Goal: Task Accomplishment & Management: Manage account settings

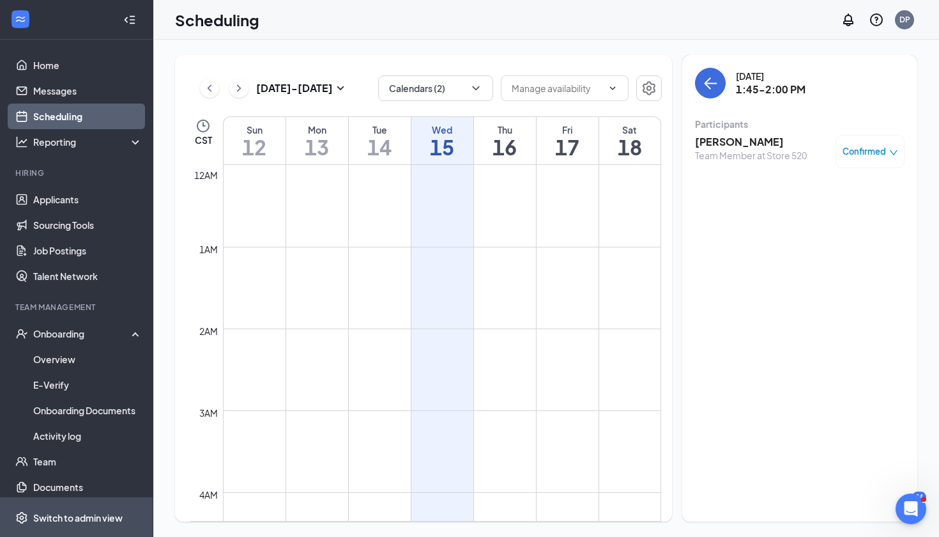
scroll to position [628, 0]
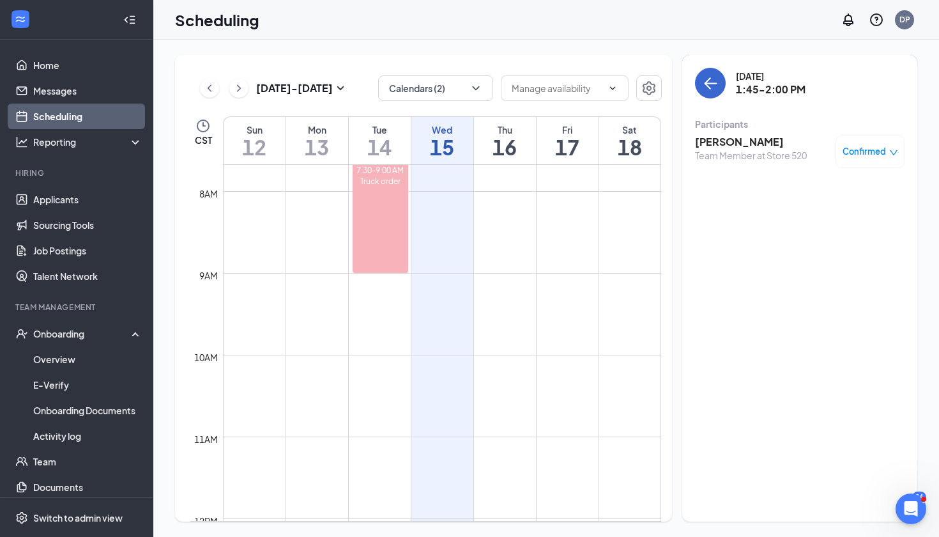
click at [712, 78] on icon "ArrowLeft" at bounding box center [710, 82] width 15 height 15
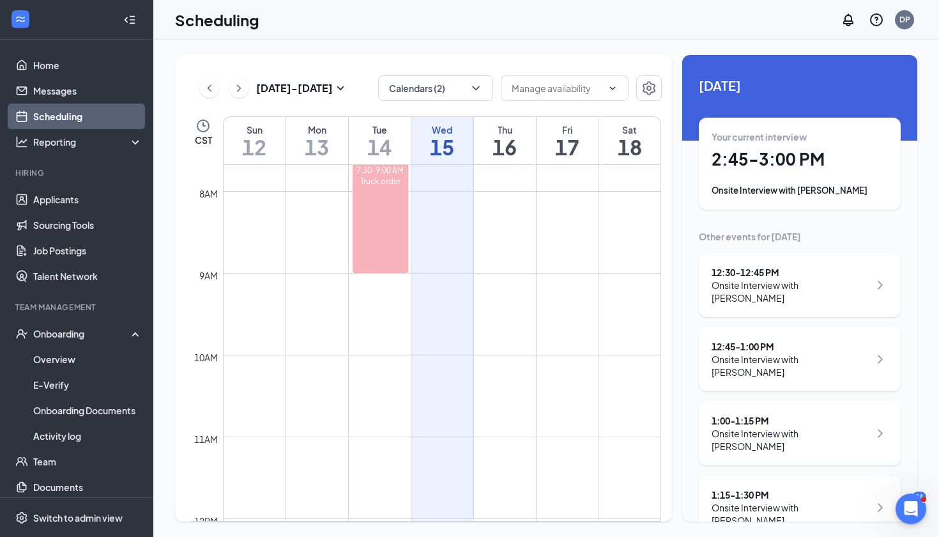
click at [788, 160] on h1 "2:45 - 3:00 PM" at bounding box center [800, 159] width 176 height 22
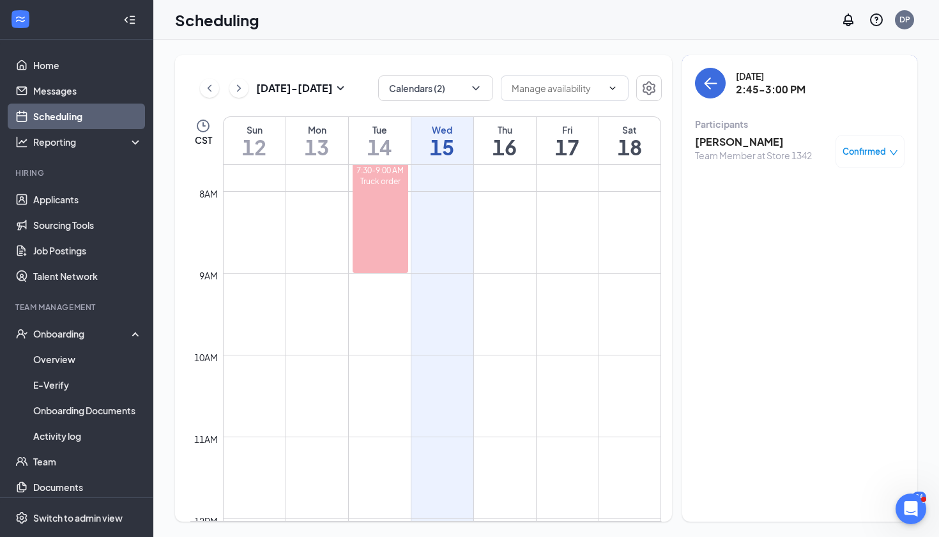
click at [733, 148] on h3 "[PERSON_NAME]" at bounding box center [753, 142] width 117 height 14
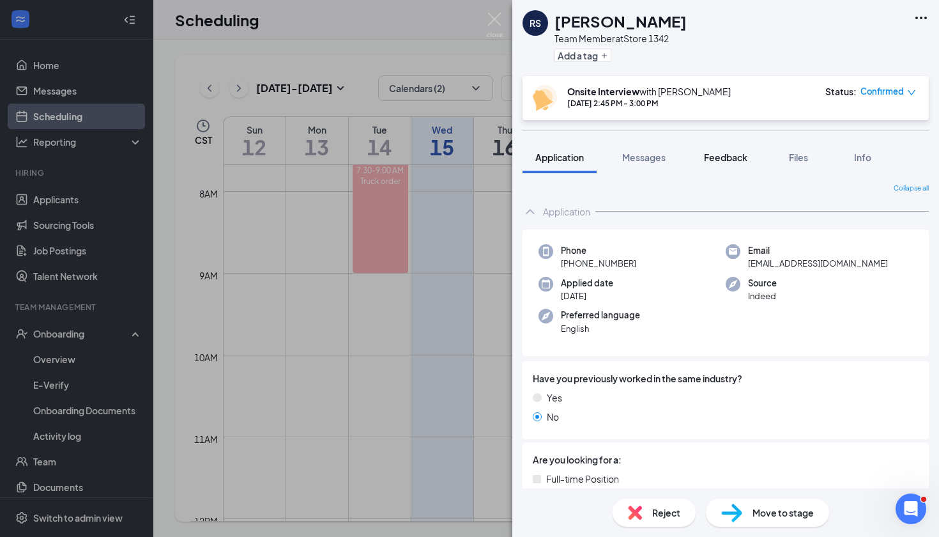
click at [731, 160] on span "Feedback" at bounding box center [725, 156] width 43 height 11
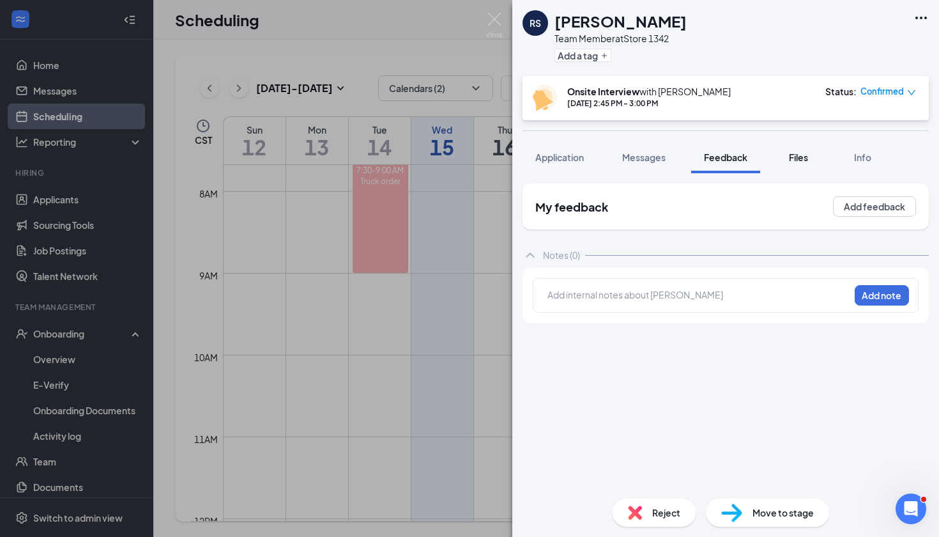
click at [805, 164] on button "Files" at bounding box center [798, 157] width 51 height 32
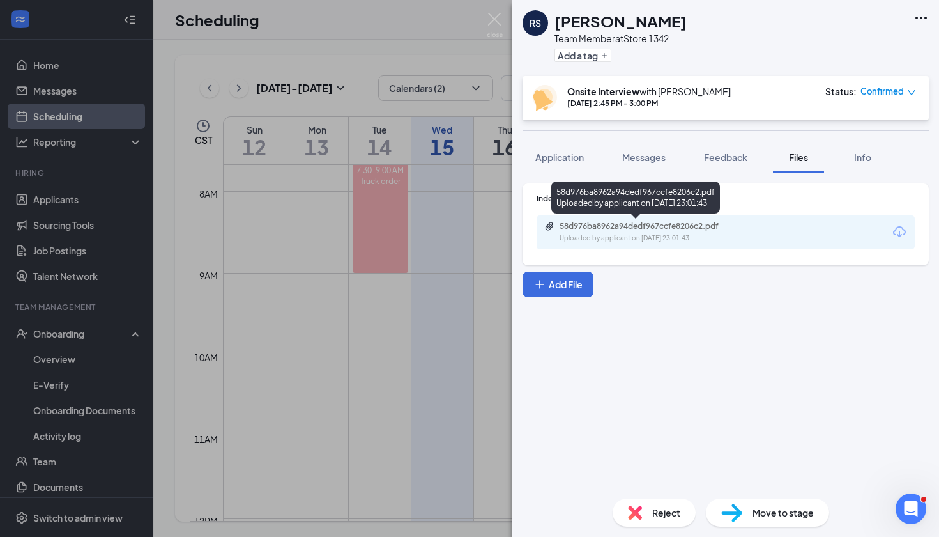
click at [687, 236] on div "Uploaded by applicant on [DATE] 23:01:43" at bounding box center [656, 238] width 192 height 10
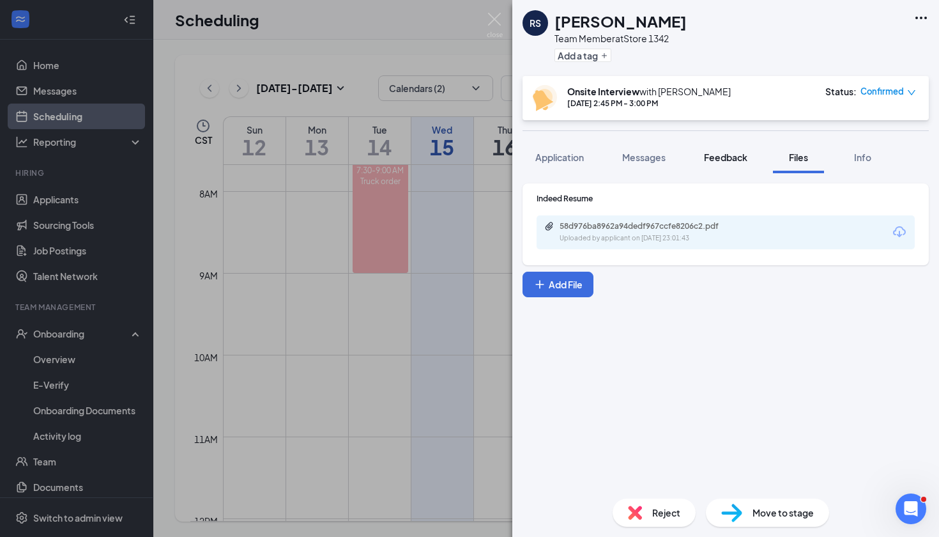
click at [724, 152] on span "Feedback" at bounding box center [725, 156] width 43 height 11
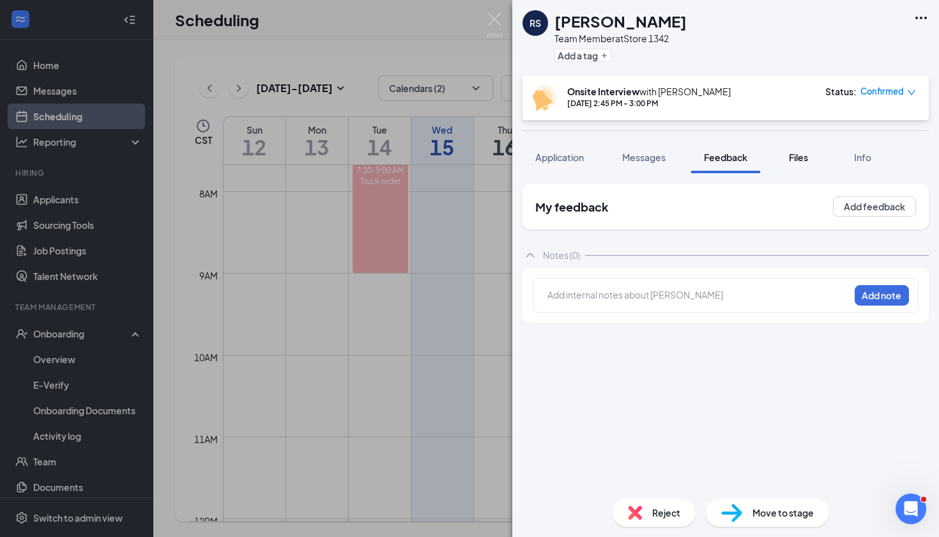
click at [810, 164] on button "Files" at bounding box center [798, 157] width 51 height 32
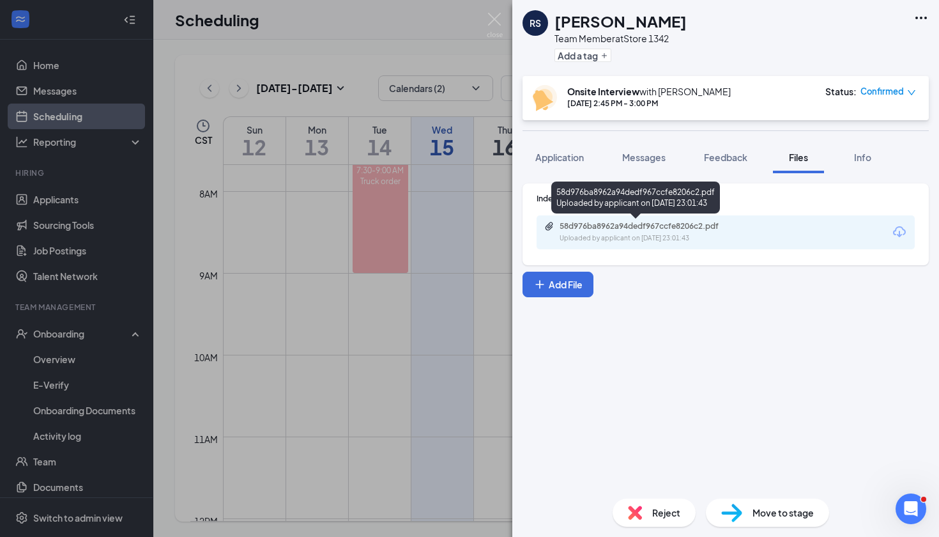
click at [657, 224] on div "58d976ba8962a94dedf967ccfe8206c2.pdf" at bounding box center [649, 226] width 179 height 10
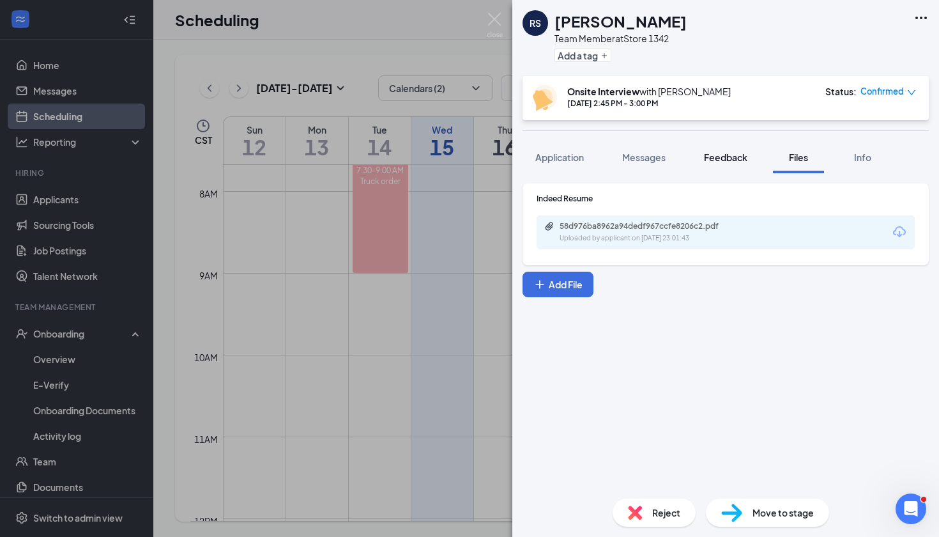
click at [724, 168] on button "Feedback" at bounding box center [725, 157] width 69 height 32
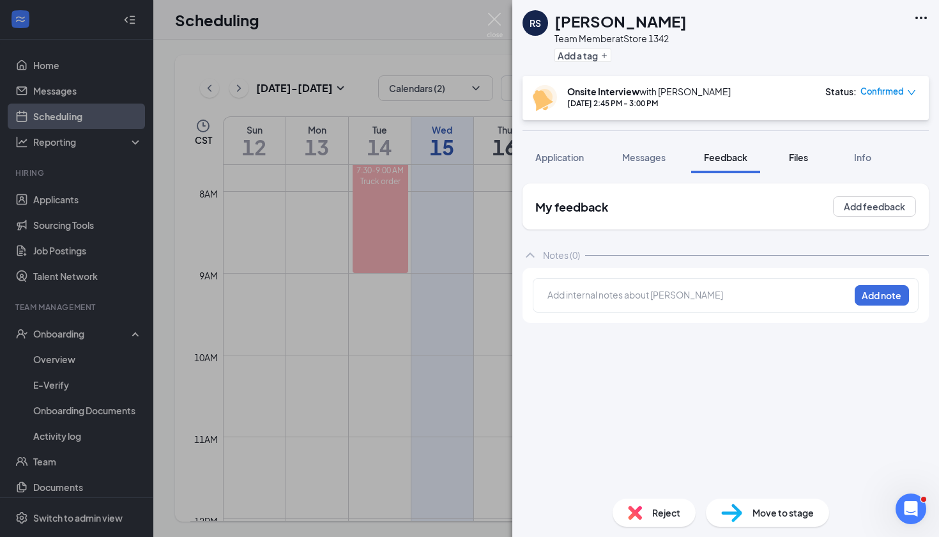
click at [796, 166] on button "Files" at bounding box center [798, 157] width 51 height 32
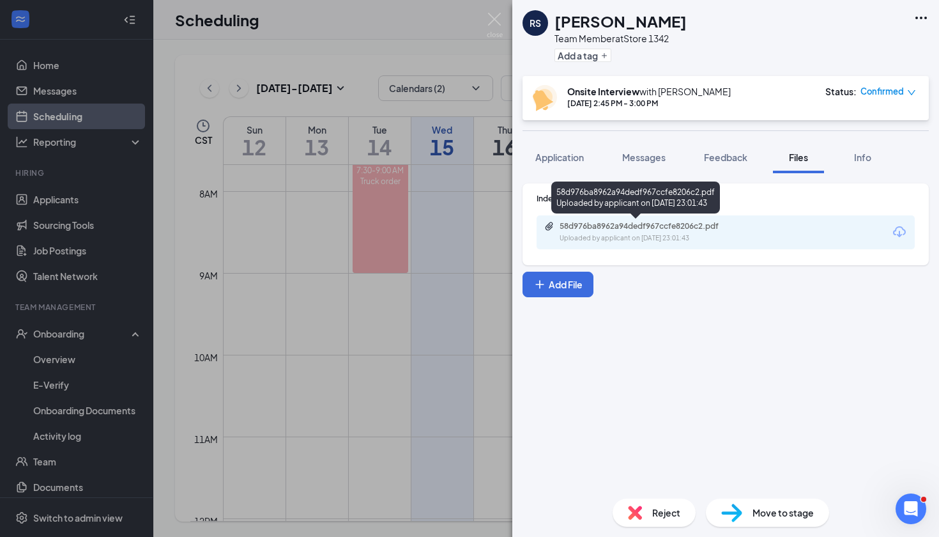
click at [641, 238] on div "Uploaded by applicant on [DATE] 23:01:43" at bounding box center [656, 238] width 192 height 10
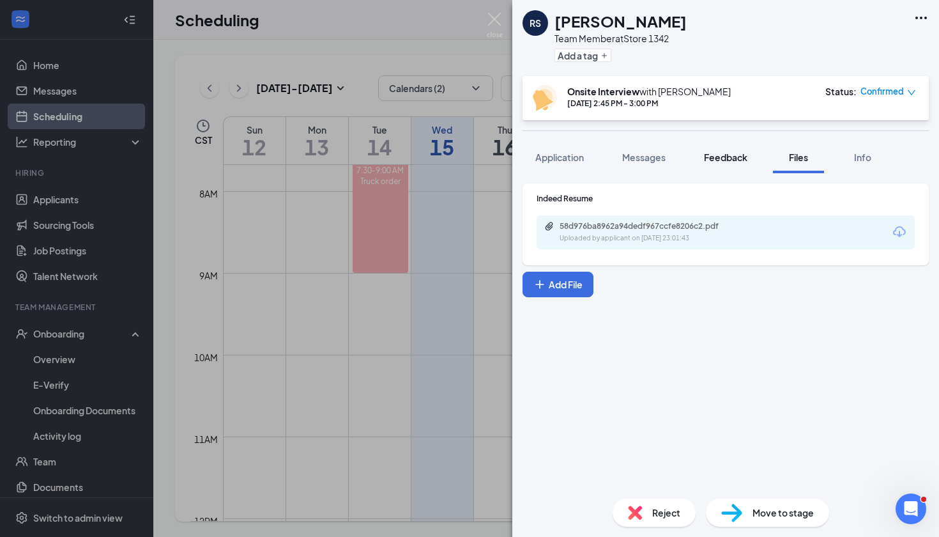
click at [725, 166] on button "Feedback" at bounding box center [725, 157] width 69 height 32
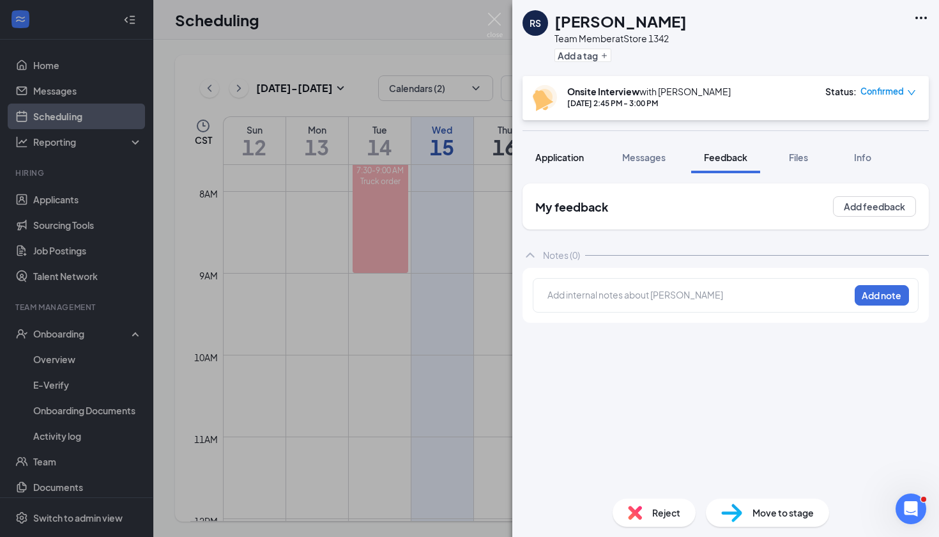
click at [565, 158] on span "Application" at bounding box center [559, 156] width 49 height 11
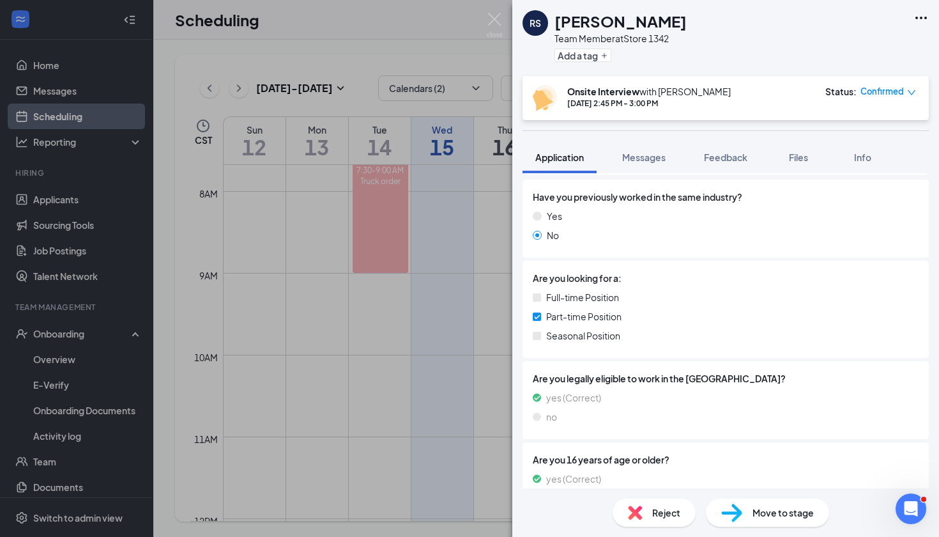
click at [616, 355] on div "Are you looking for a: Full-time Position Part-time Position Seasonal Position" at bounding box center [725, 309] width 406 height 97
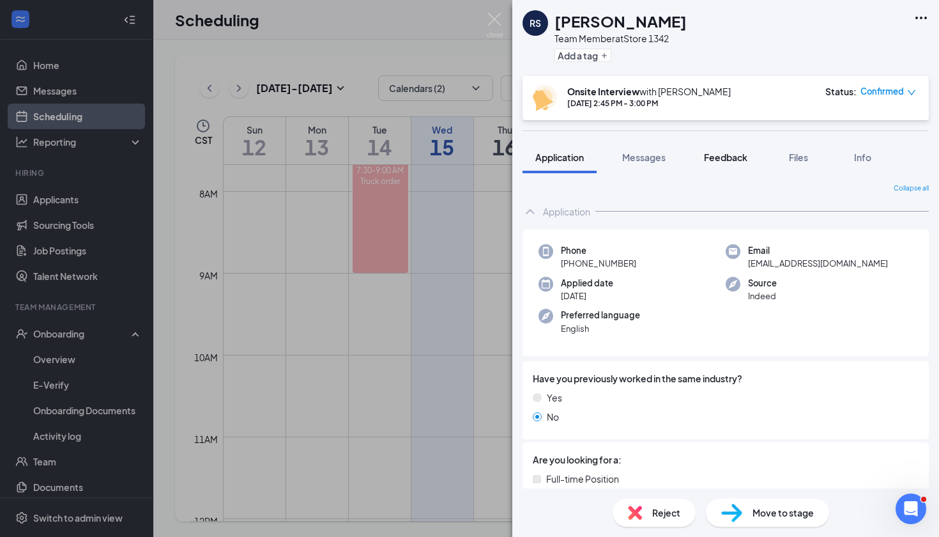
click at [718, 169] on button "Feedback" at bounding box center [725, 157] width 69 height 32
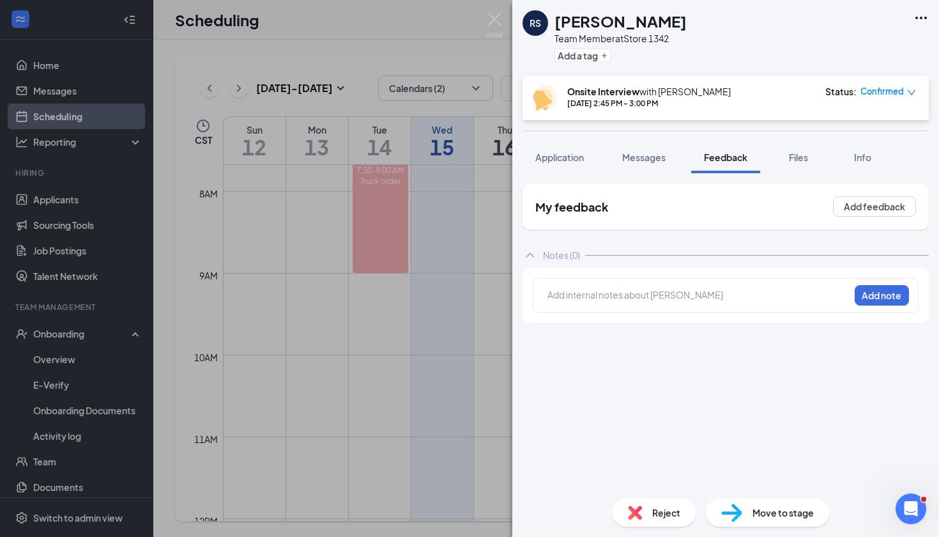
click at [594, 293] on div at bounding box center [698, 294] width 301 height 13
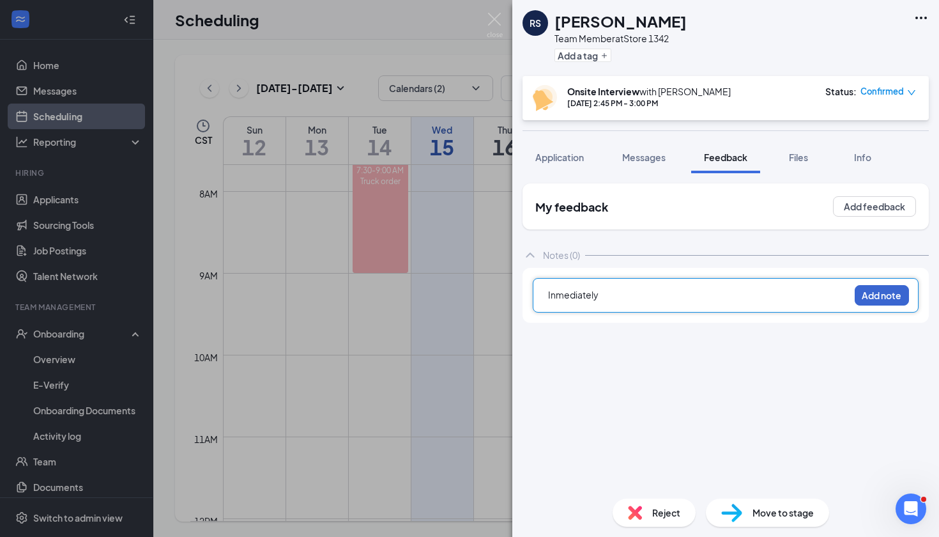
click at [879, 293] on button "Add note" at bounding box center [882, 295] width 54 height 20
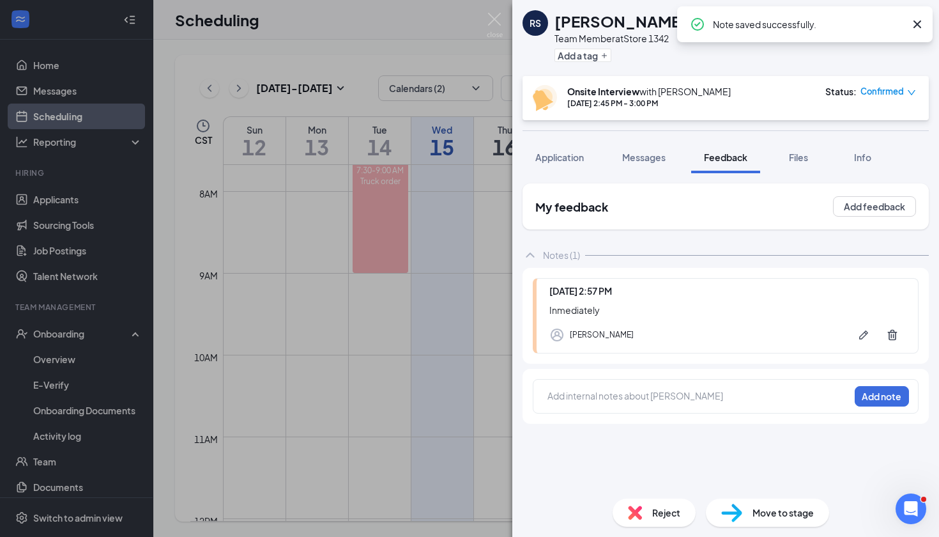
click at [564, 388] on div "Add internal notes about [PERSON_NAME] Add note" at bounding box center [726, 396] width 386 height 34
click at [549, 395] on div at bounding box center [698, 395] width 301 height 13
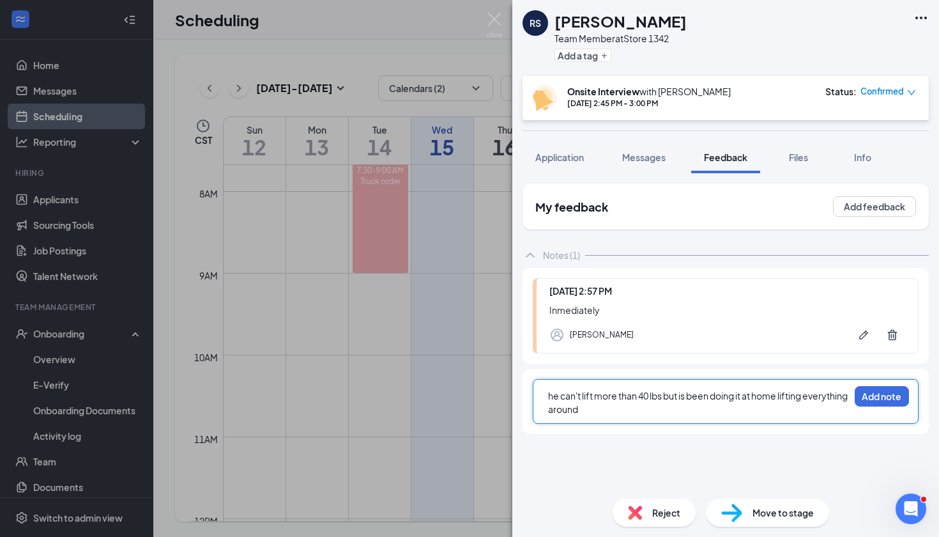
click at [691, 397] on span "he can't lift more than 40 lbs but is been doing it at home lifting everything …" at bounding box center [698, 402] width 301 height 25
click at [683, 398] on span "he can't lift more than 40 lbs but is been doing it at home lifting everything …" at bounding box center [698, 402] width 301 height 25
click at [883, 403] on button "Add note" at bounding box center [882, 396] width 54 height 20
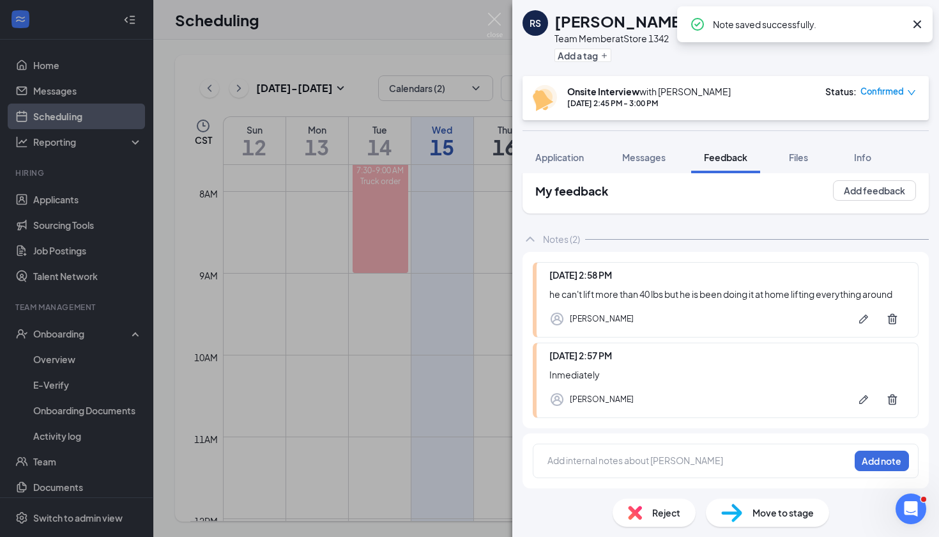
scroll to position [16, 0]
click at [563, 465] on div at bounding box center [698, 460] width 301 height 13
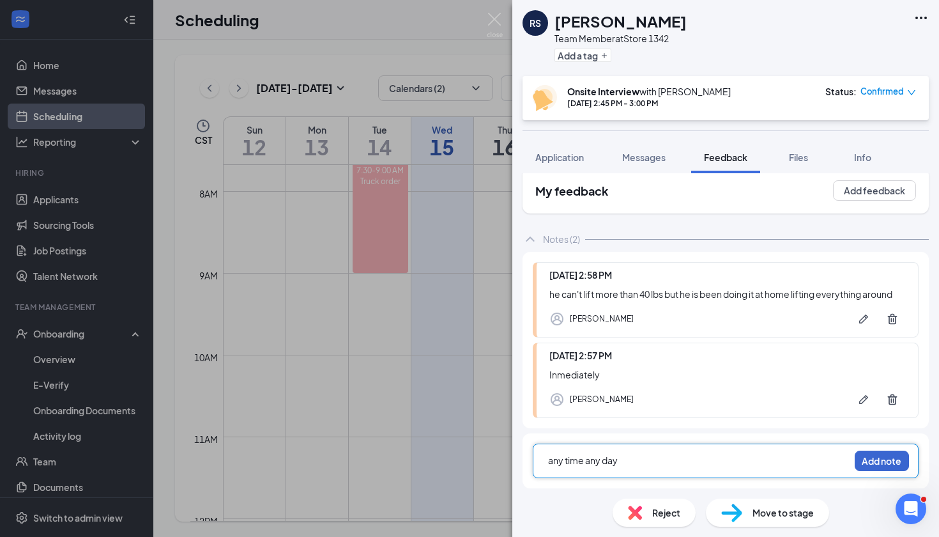
click at [894, 461] on button "Add note" at bounding box center [882, 460] width 54 height 20
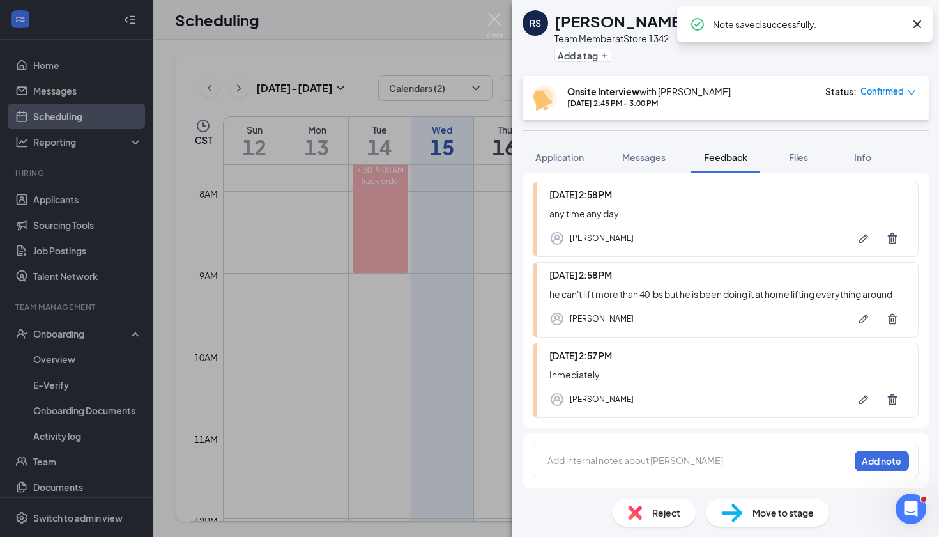
scroll to position [96, 0]
click at [577, 460] on div at bounding box center [698, 460] width 301 height 13
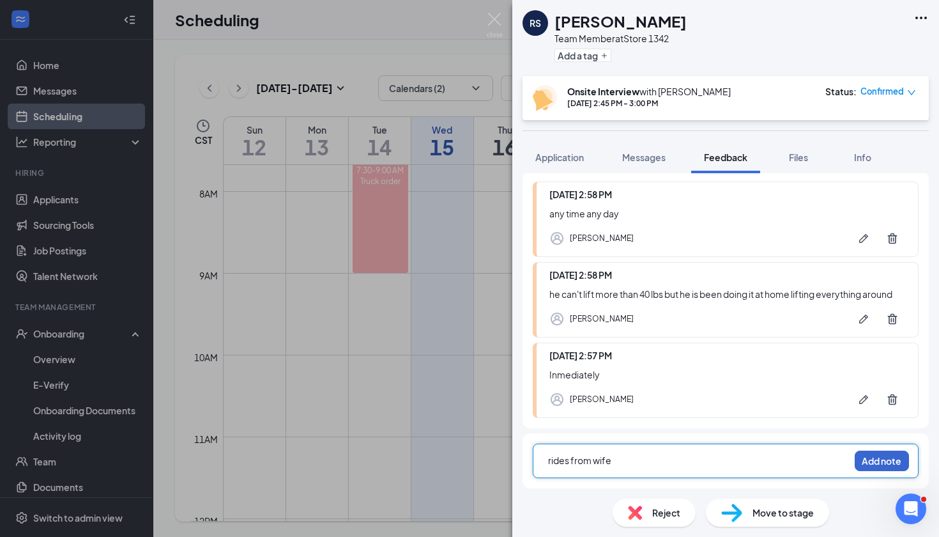
click at [865, 464] on button "Add note" at bounding box center [882, 460] width 54 height 20
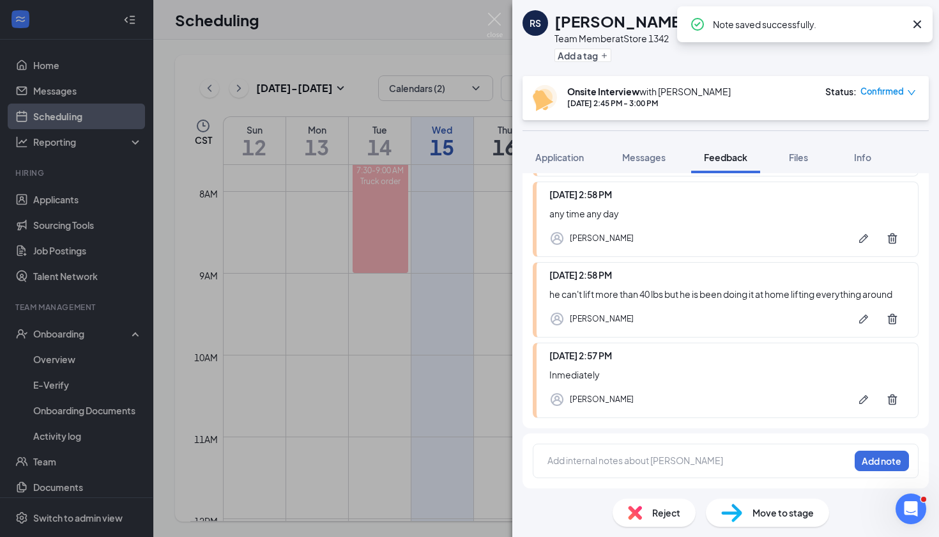
scroll to position [177, 0]
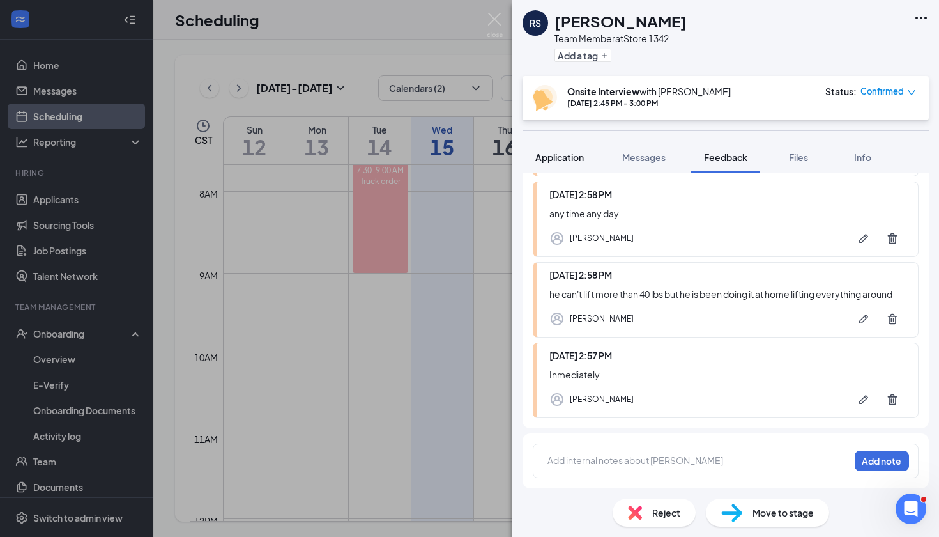
click at [565, 160] on span "Application" at bounding box center [559, 156] width 49 height 11
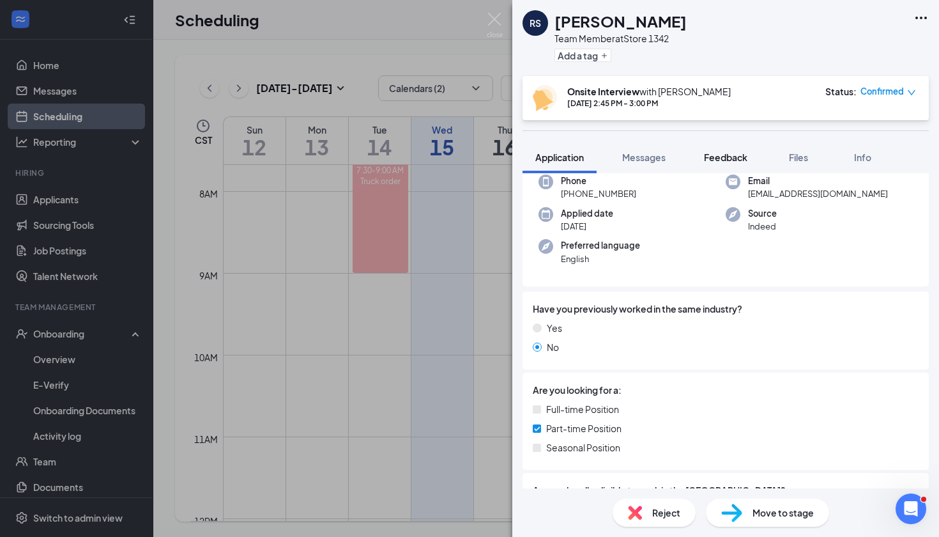
scroll to position [64, 0]
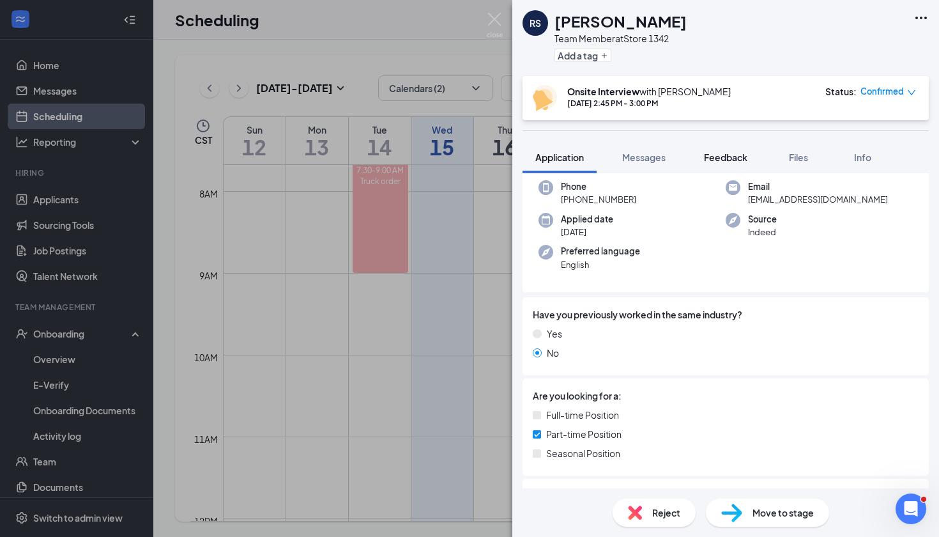
click at [738, 158] on span "Feedback" at bounding box center [725, 156] width 43 height 11
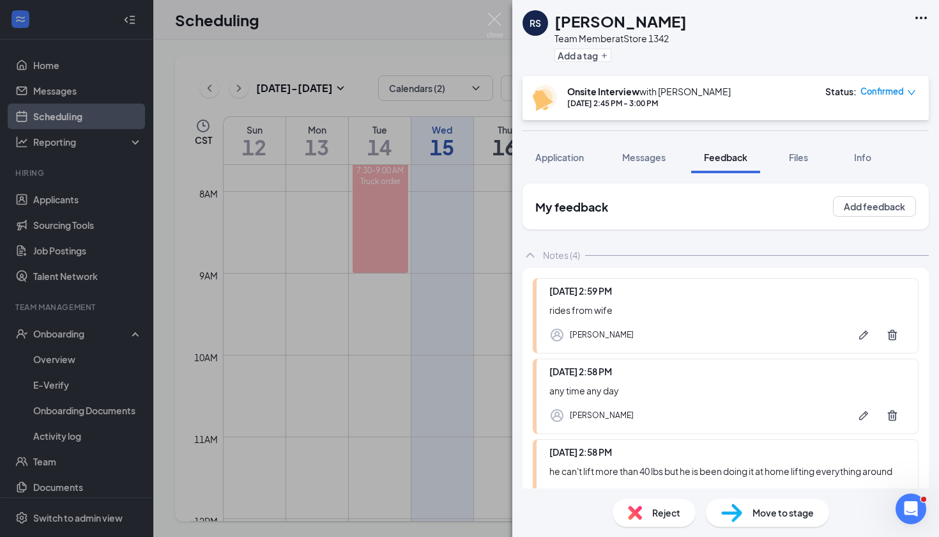
scroll to position [177, 0]
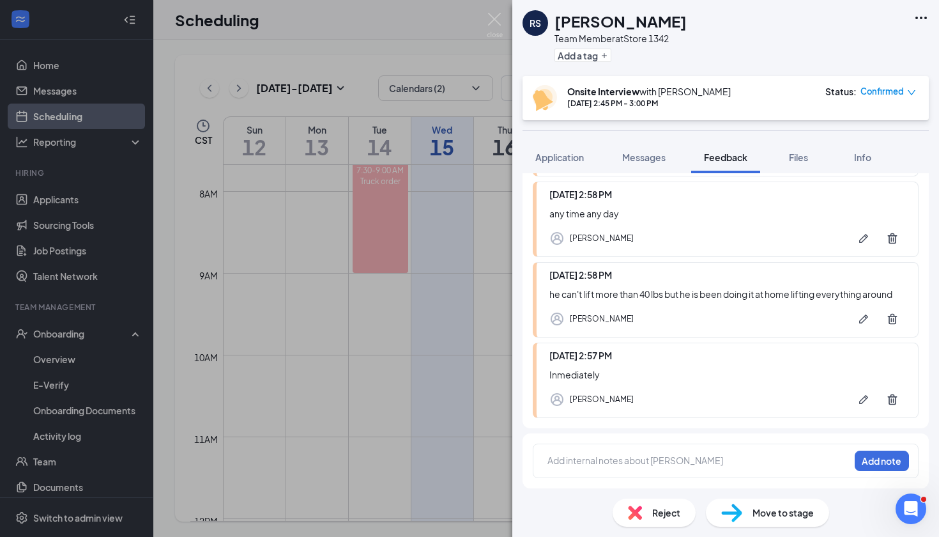
click at [563, 461] on div at bounding box center [698, 460] width 301 height 13
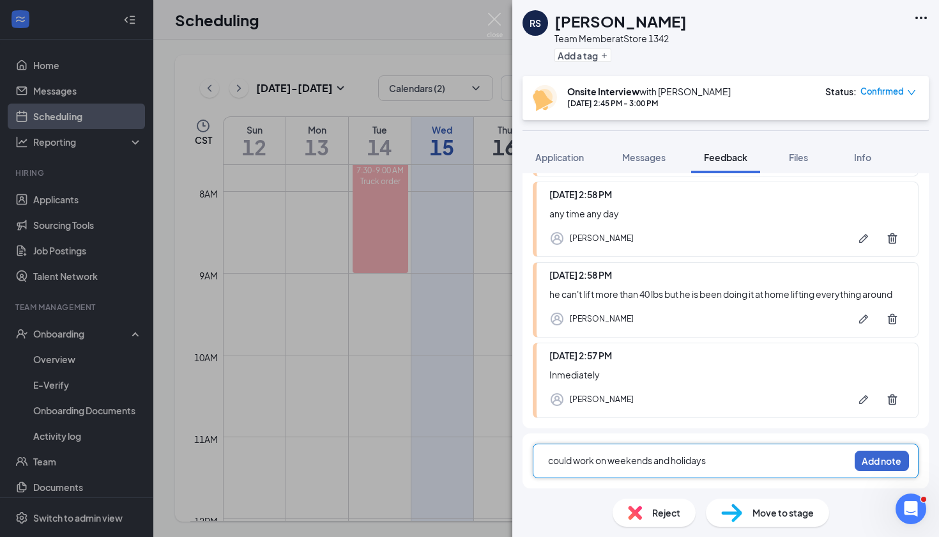
click at [858, 464] on button "Add note" at bounding box center [882, 460] width 54 height 20
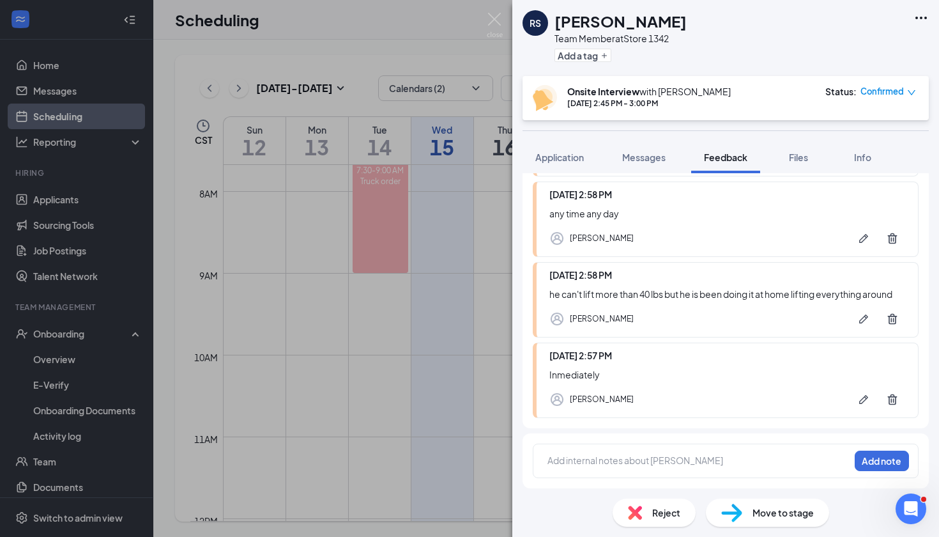
scroll to position [257, 0]
click at [557, 463] on div at bounding box center [698, 460] width 301 height 13
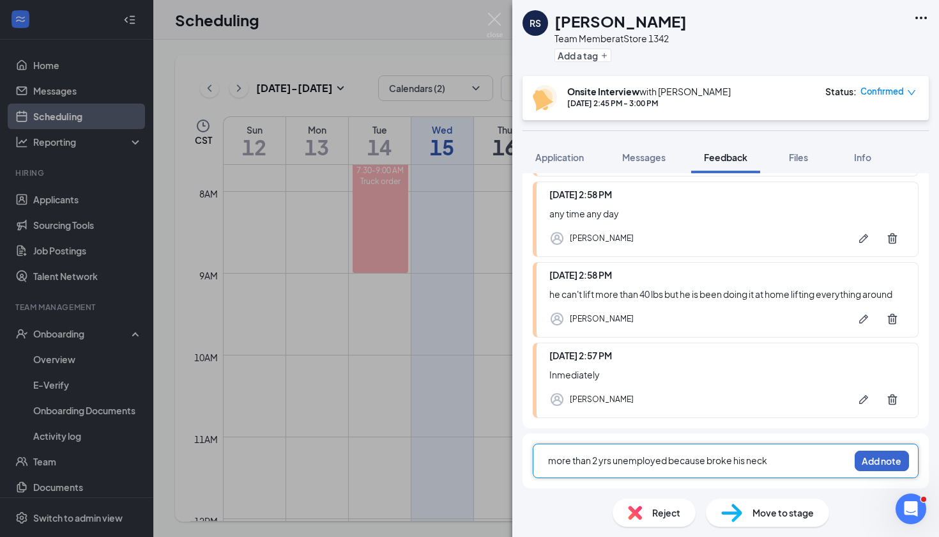
click at [886, 458] on button "Add note" at bounding box center [882, 460] width 54 height 20
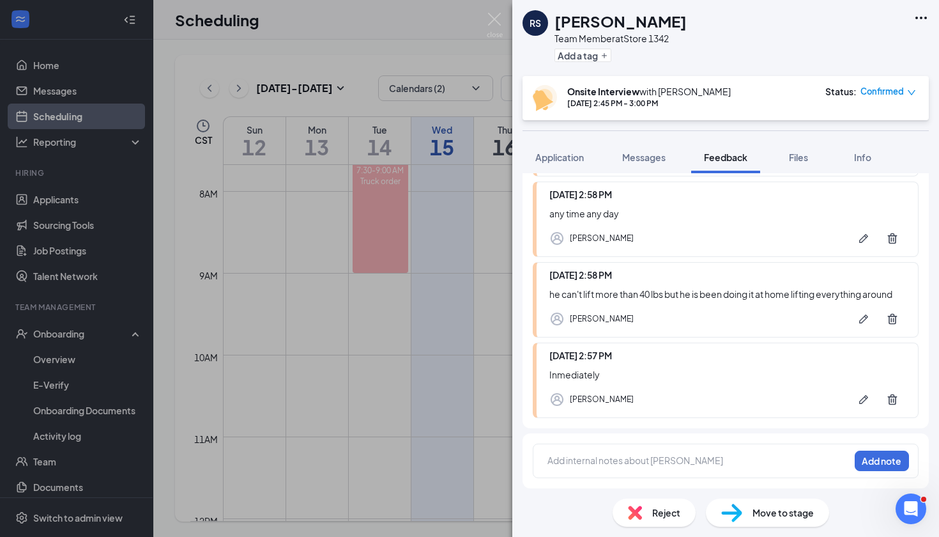
scroll to position [338, 0]
click at [664, 464] on div at bounding box center [698, 460] width 301 height 13
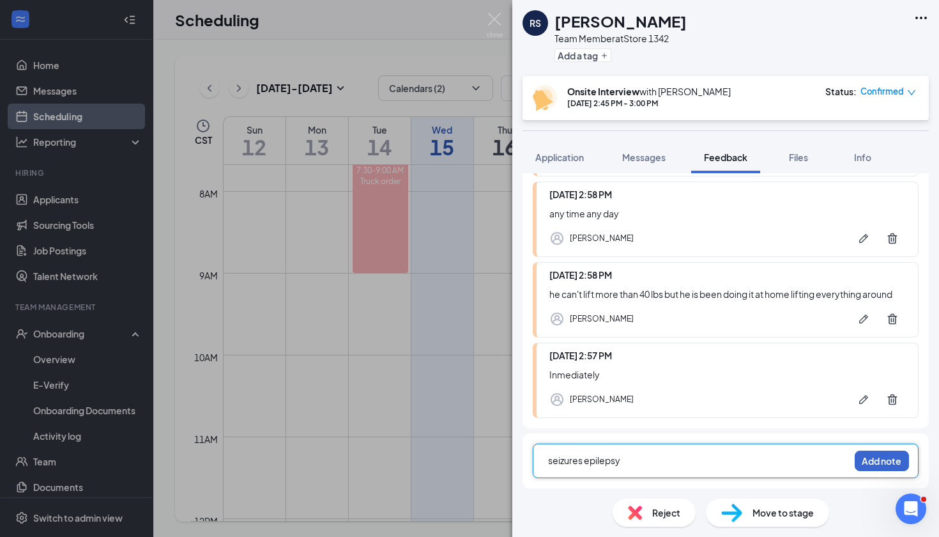
click at [889, 464] on button "Add note" at bounding box center [882, 460] width 54 height 20
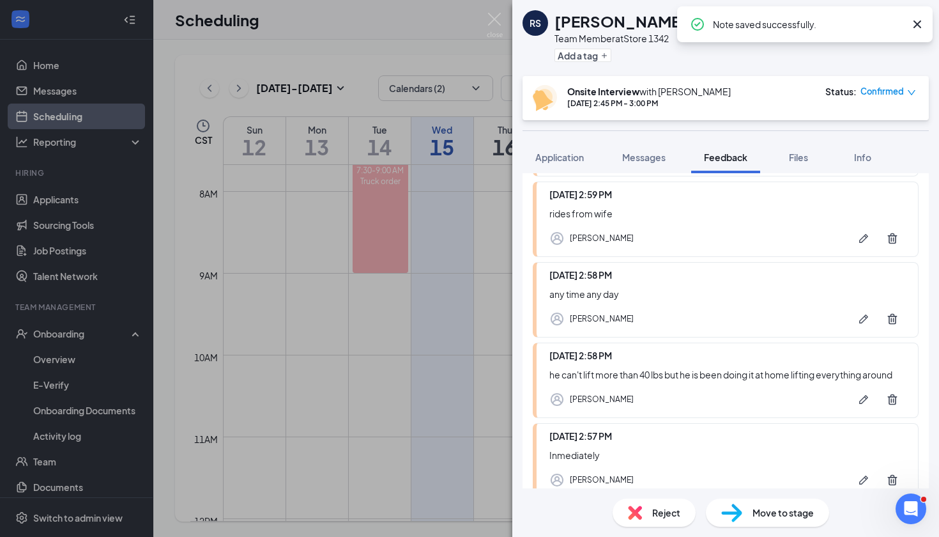
click at [503, 20] on div "RS [PERSON_NAME] Team Member at Store 1342 Add a tag Onsite Interview with [PER…" at bounding box center [469, 268] width 939 height 537
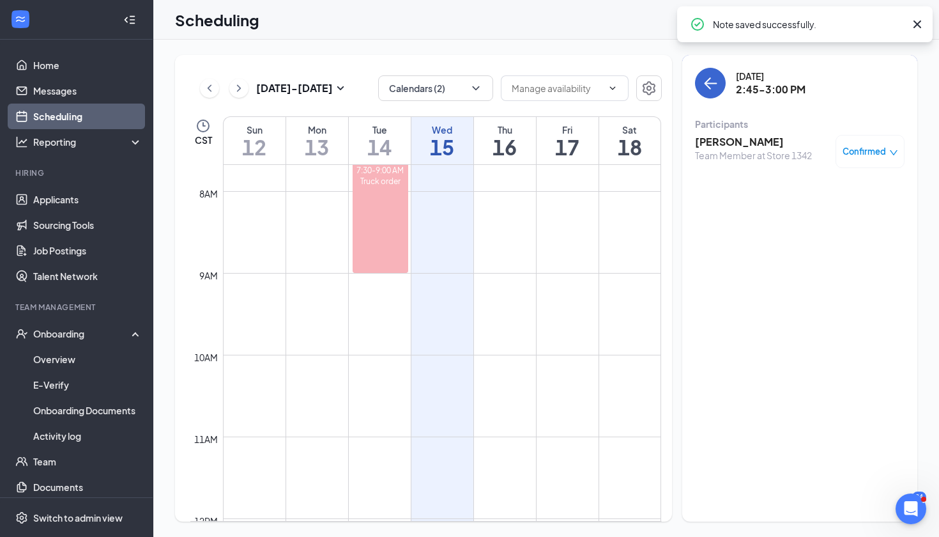
click at [714, 92] on button "back-button" at bounding box center [710, 83] width 31 height 31
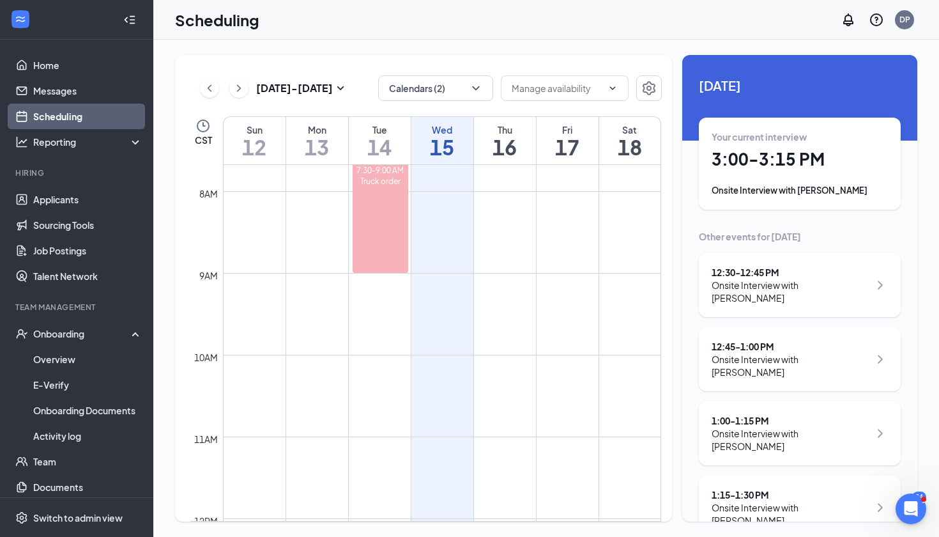
click at [750, 167] on h1 "3:00 - 3:15 PM" at bounding box center [800, 159] width 176 height 22
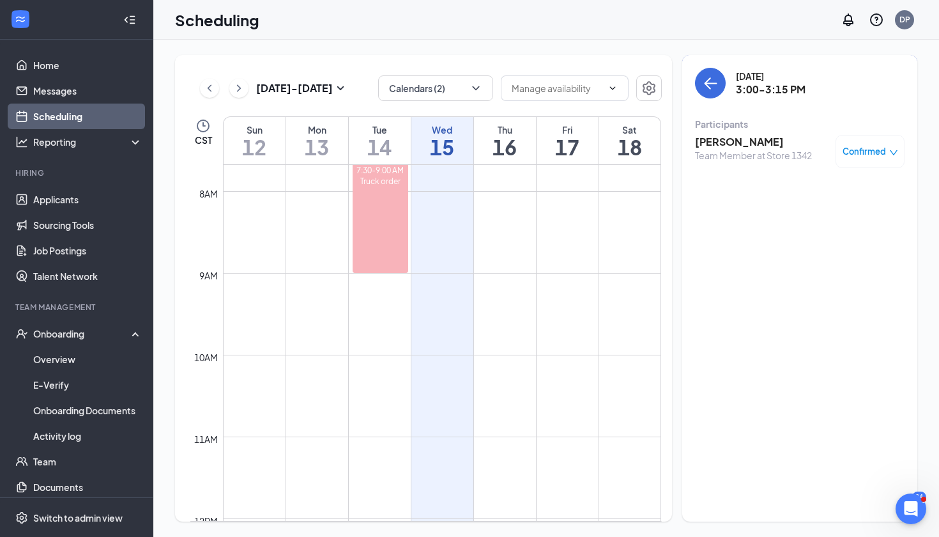
click at [724, 134] on div "[PERSON_NAME] Team Member at Store 1342 Confirmed" at bounding box center [800, 151] width 210 height 42
click at [713, 144] on h3 "[PERSON_NAME]" at bounding box center [753, 142] width 117 height 14
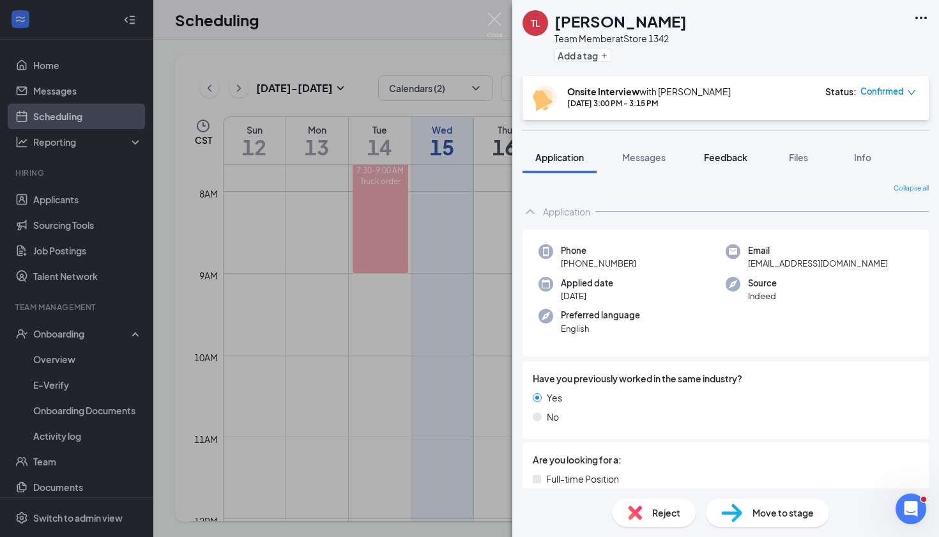
click at [740, 156] on span "Feedback" at bounding box center [725, 156] width 43 height 11
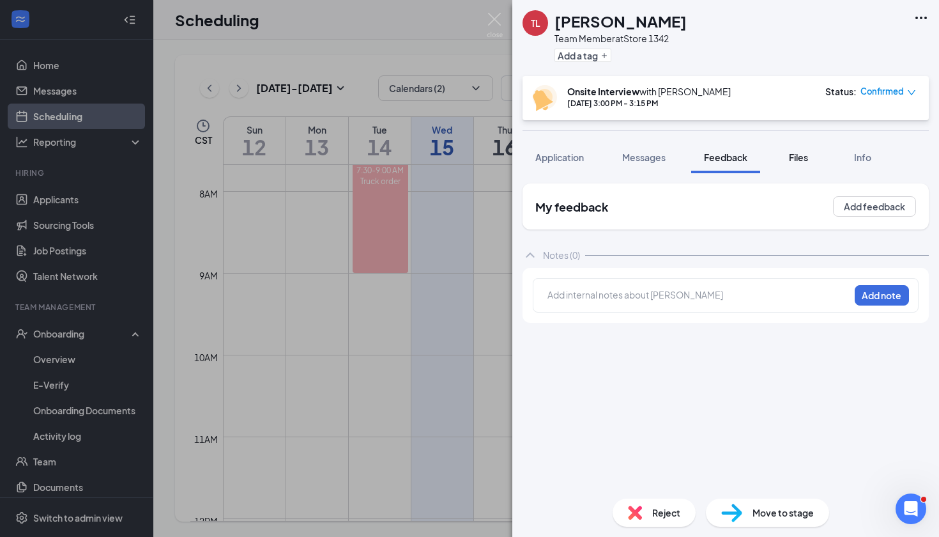
click at [800, 158] on span "Files" at bounding box center [798, 156] width 19 height 11
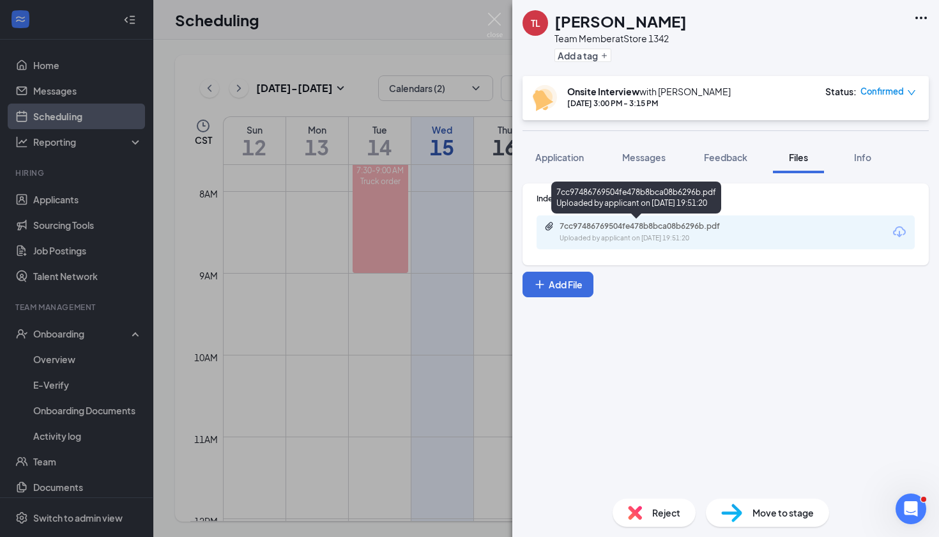
click at [671, 226] on div "7cc97486769504fe478b8bca08b6296b.pdf" at bounding box center [649, 226] width 179 height 10
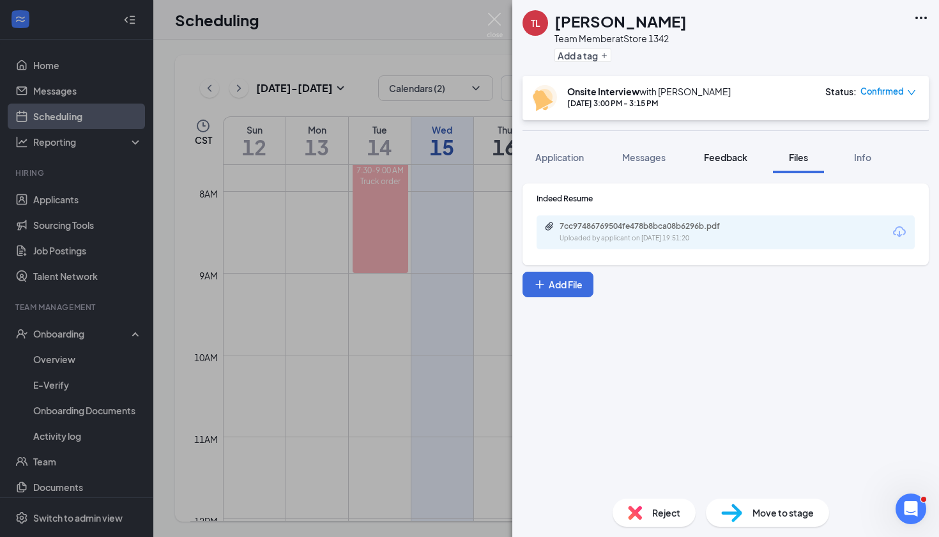
click at [721, 163] on div "Feedback" at bounding box center [725, 157] width 43 height 13
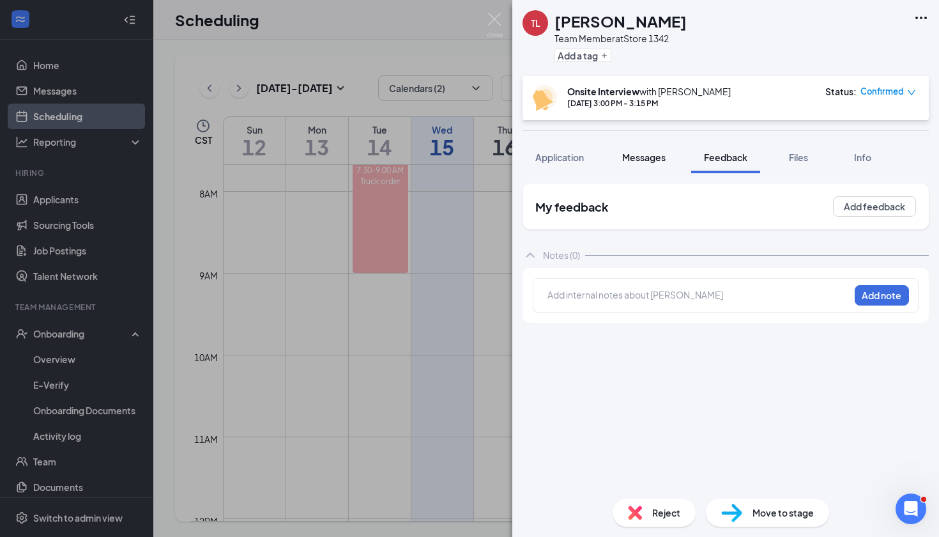
click at [658, 162] on span "Messages" at bounding box center [643, 156] width 43 height 11
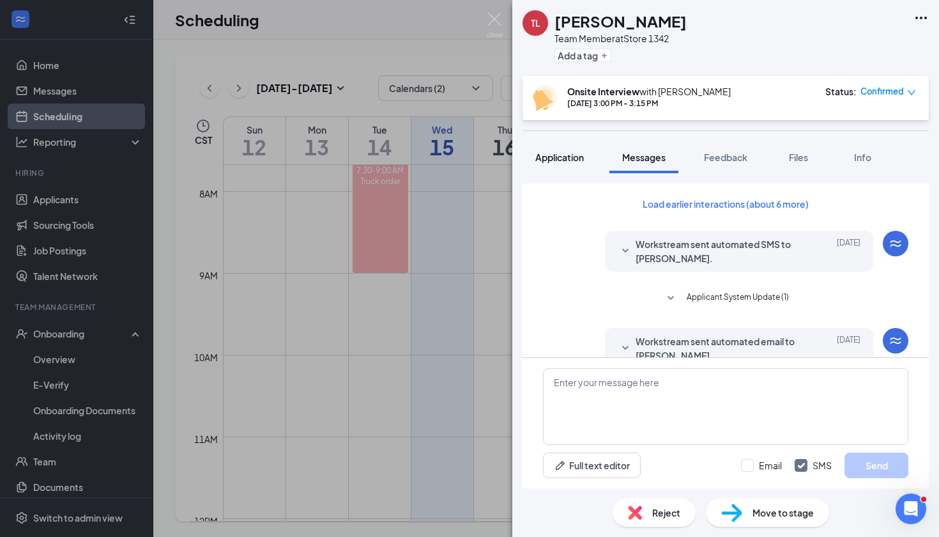
click at [562, 171] on button "Application" at bounding box center [559, 157] width 74 height 32
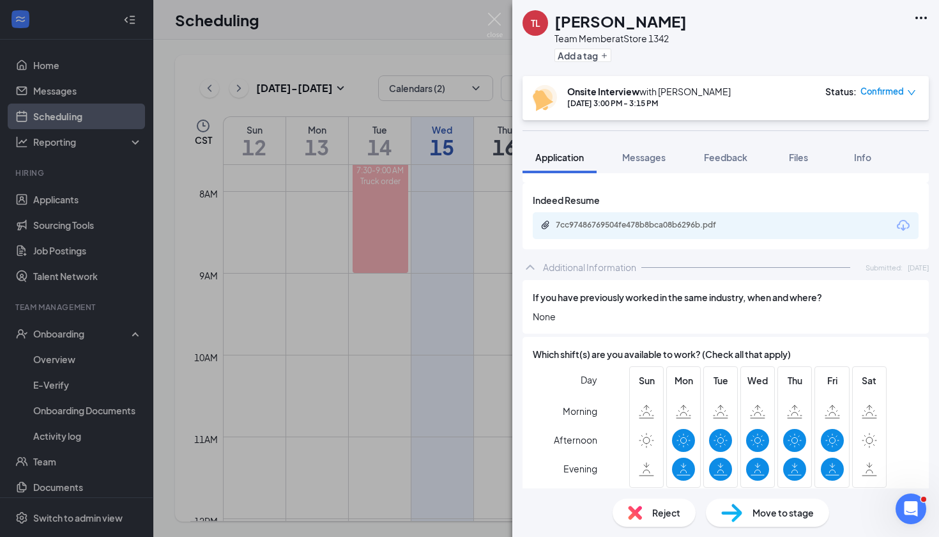
scroll to position [515, 0]
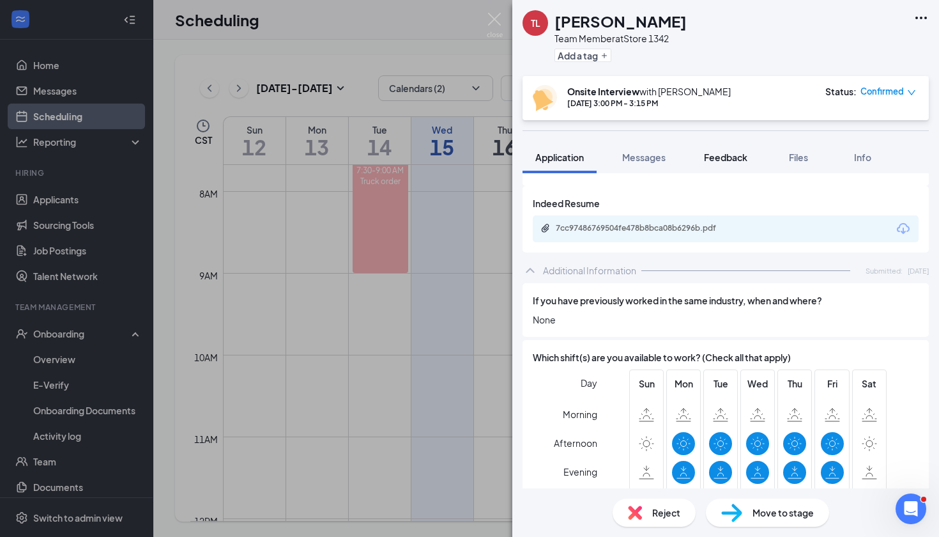
click at [719, 169] on button "Feedback" at bounding box center [725, 157] width 69 height 32
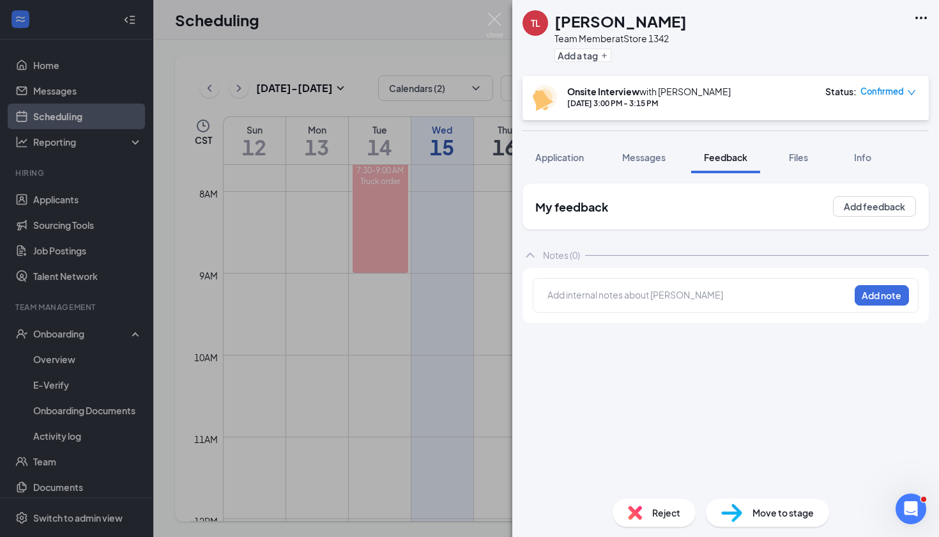
click at [638, 289] on div at bounding box center [698, 294] width 301 height 13
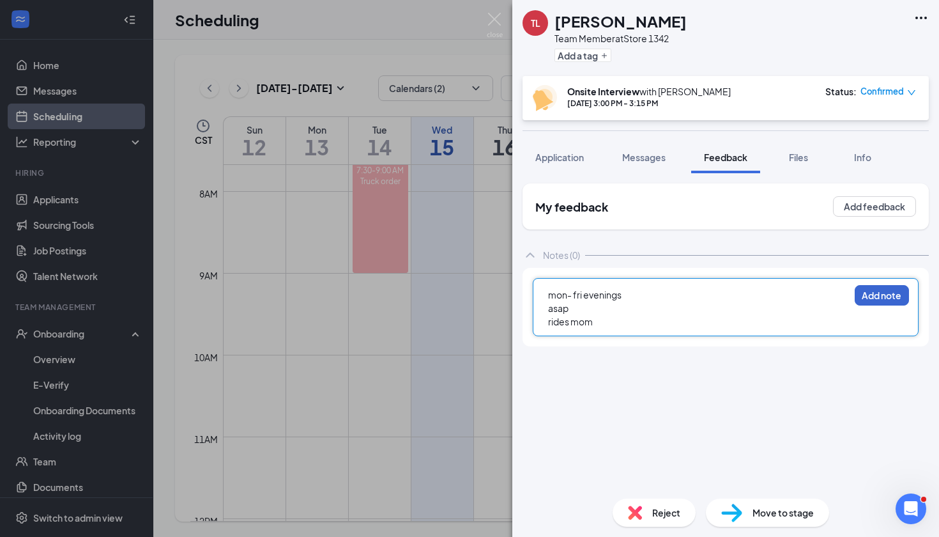
click at [876, 298] on button "Add note" at bounding box center [882, 295] width 54 height 20
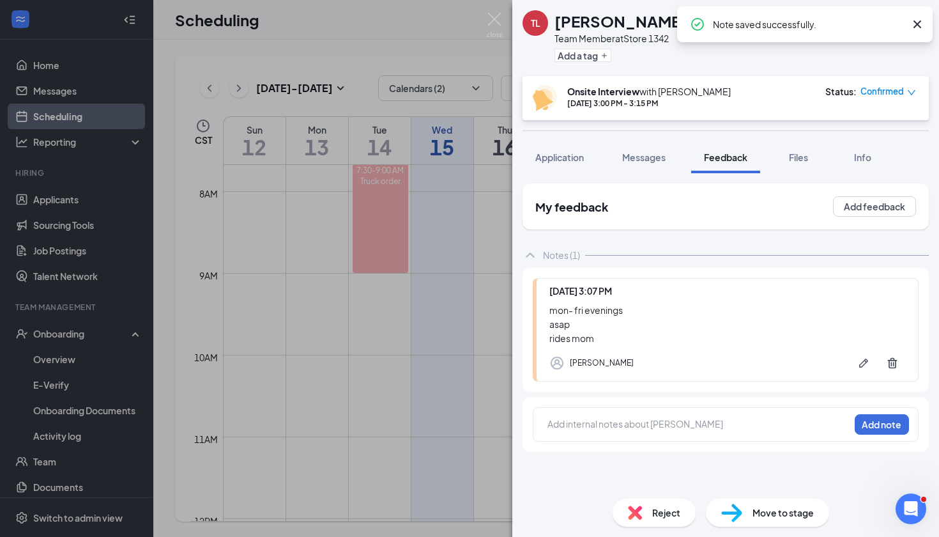
click at [559, 427] on div at bounding box center [698, 423] width 301 height 13
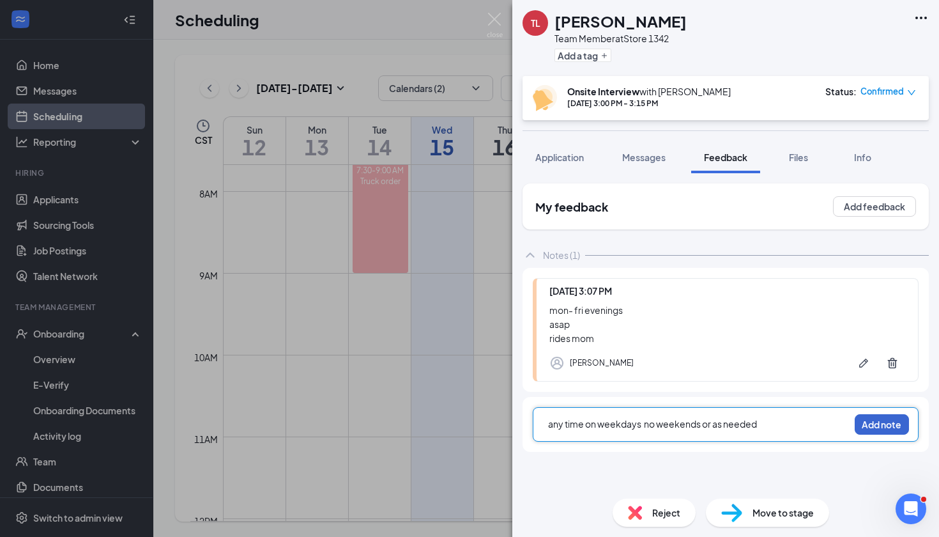
click at [874, 427] on button "Add note" at bounding box center [882, 424] width 54 height 20
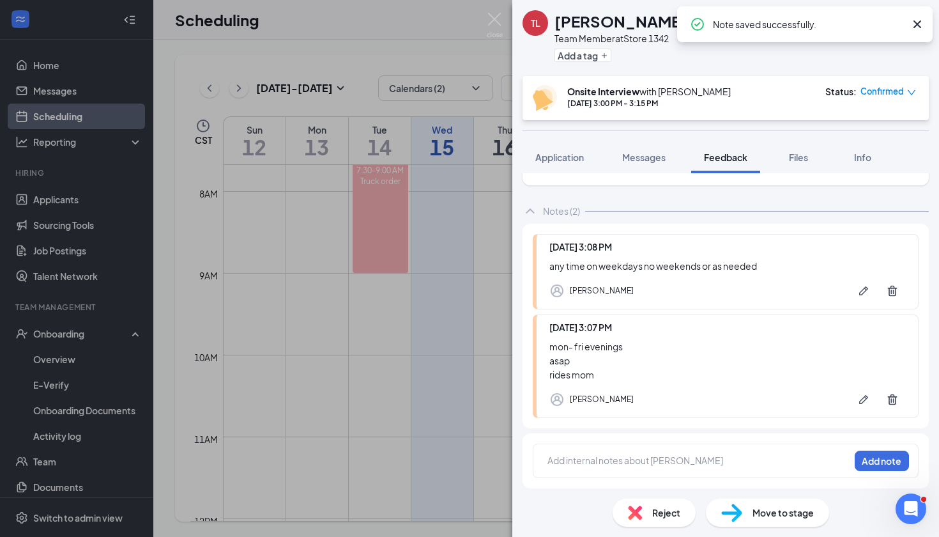
scroll to position [44, 0]
click at [571, 463] on div at bounding box center [698, 460] width 301 height 13
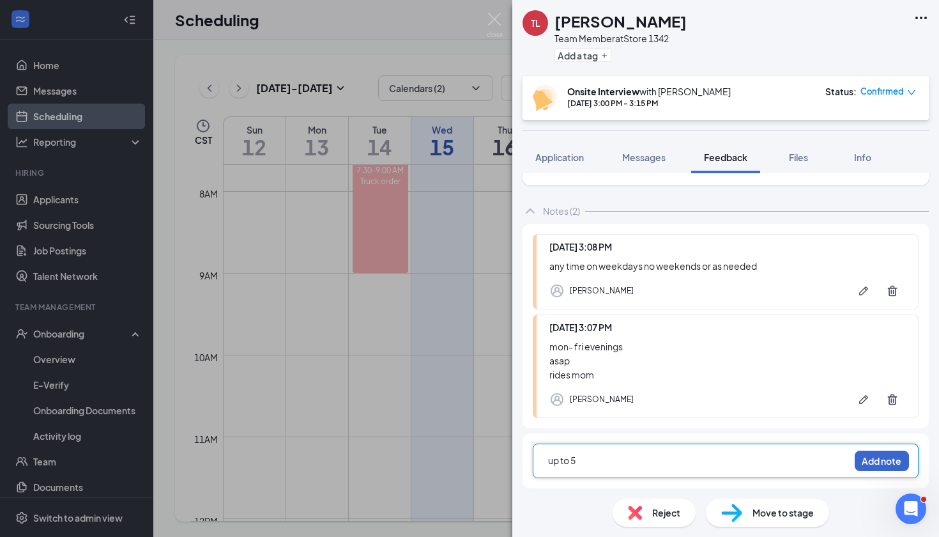
click at [894, 464] on button "Add note" at bounding box center [882, 460] width 54 height 20
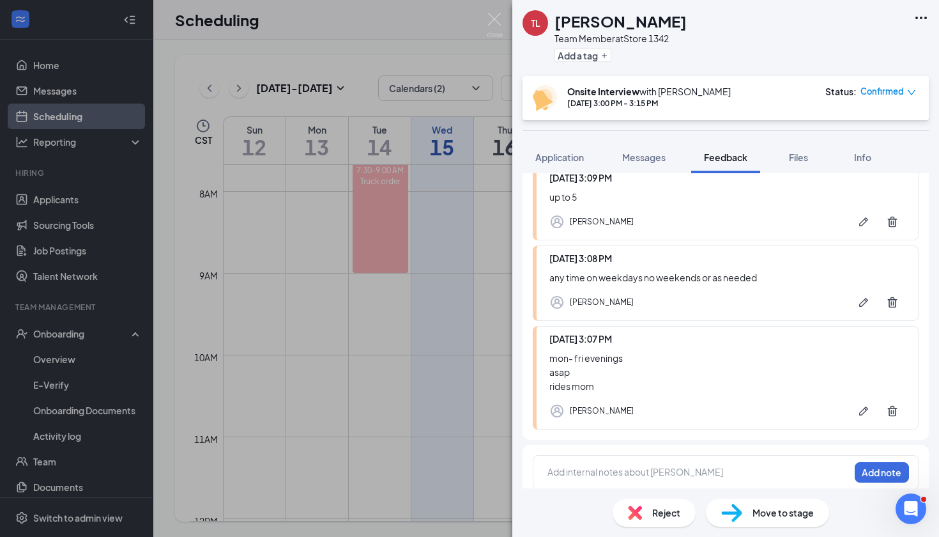
scroll to position [117, 0]
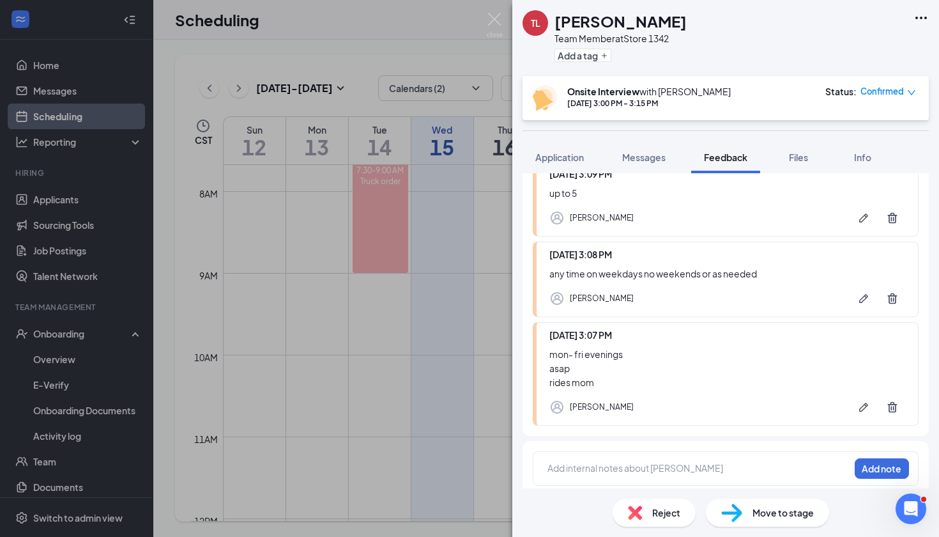
click at [572, 471] on div at bounding box center [698, 467] width 301 height 13
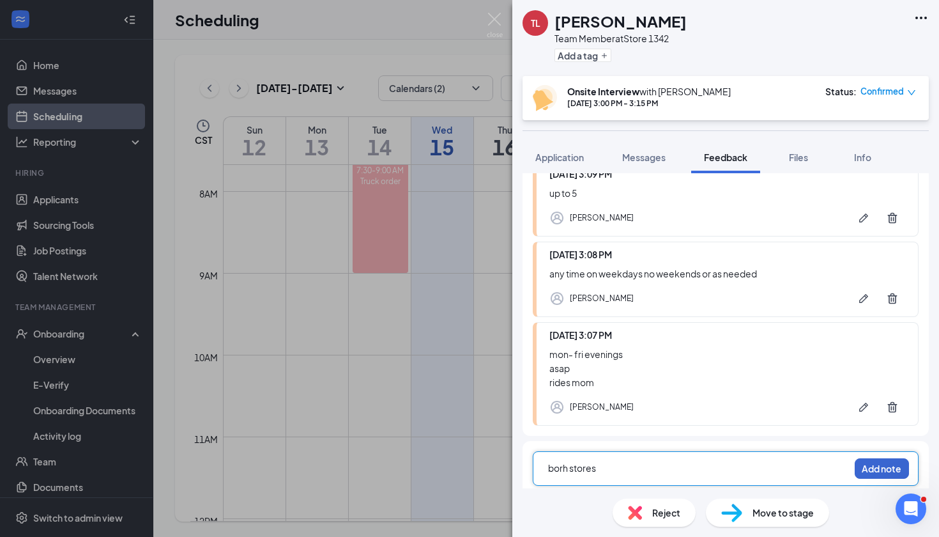
click at [878, 465] on button "Add note" at bounding box center [882, 468] width 54 height 20
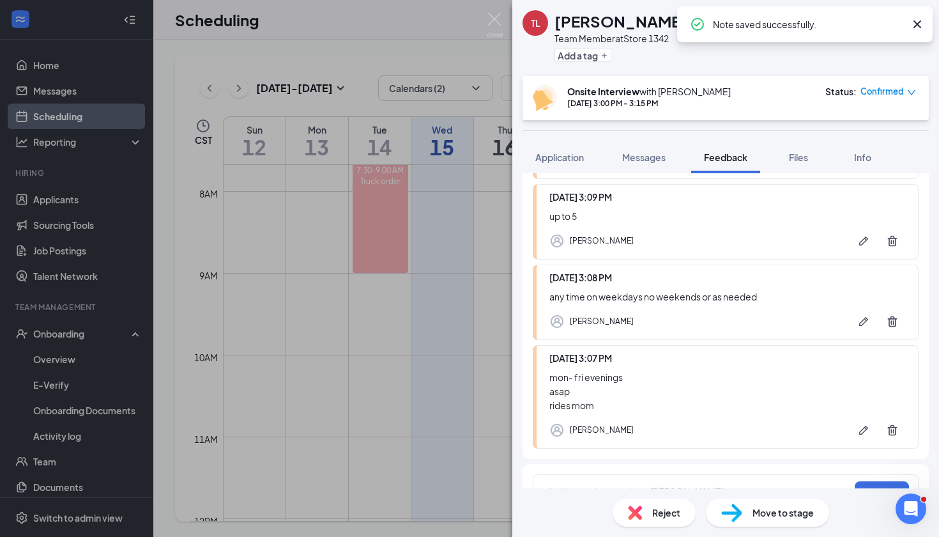
scroll to position [205, 0]
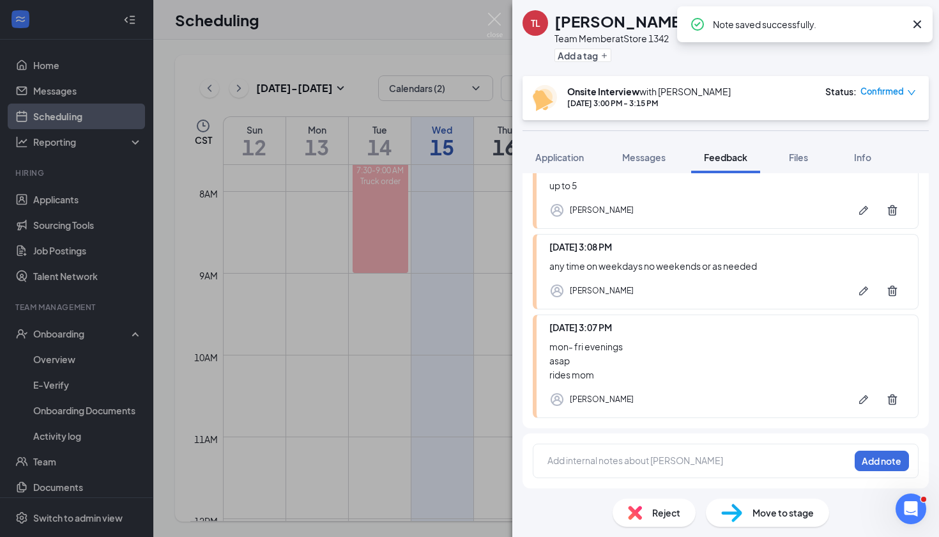
click at [583, 462] on div at bounding box center [698, 460] width 301 height 13
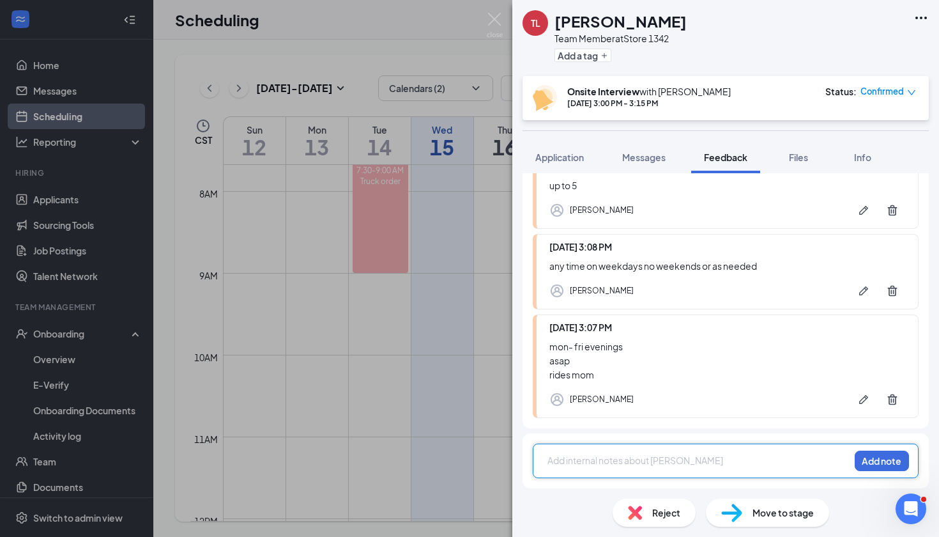
click at [676, 468] on div at bounding box center [698, 462] width 301 height 17
click at [754, 459] on div at bounding box center [698, 460] width 301 height 13
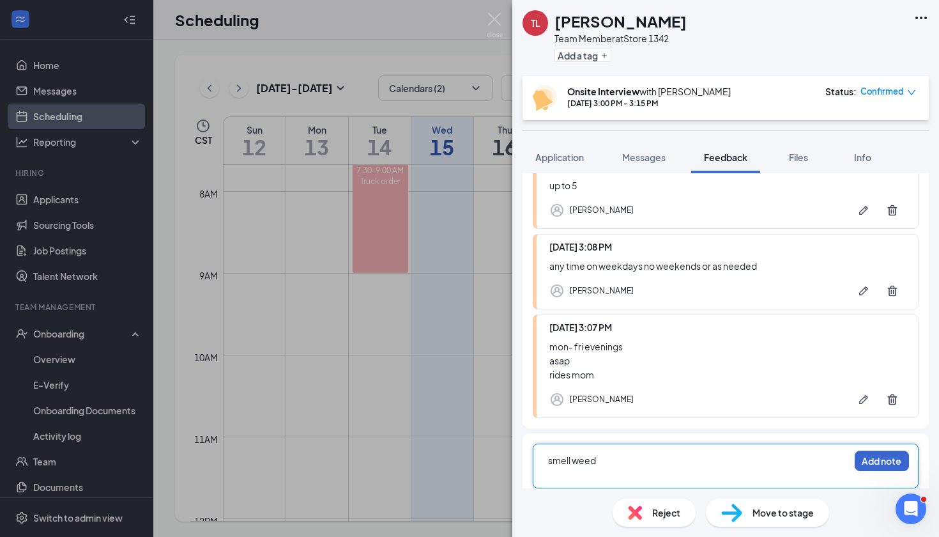
click at [882, 464] on button "Add note" at bounding box center [882, 460] width 54 height 20
